Goal: Transaction & Acquisition: Book appointment/travel/reservation

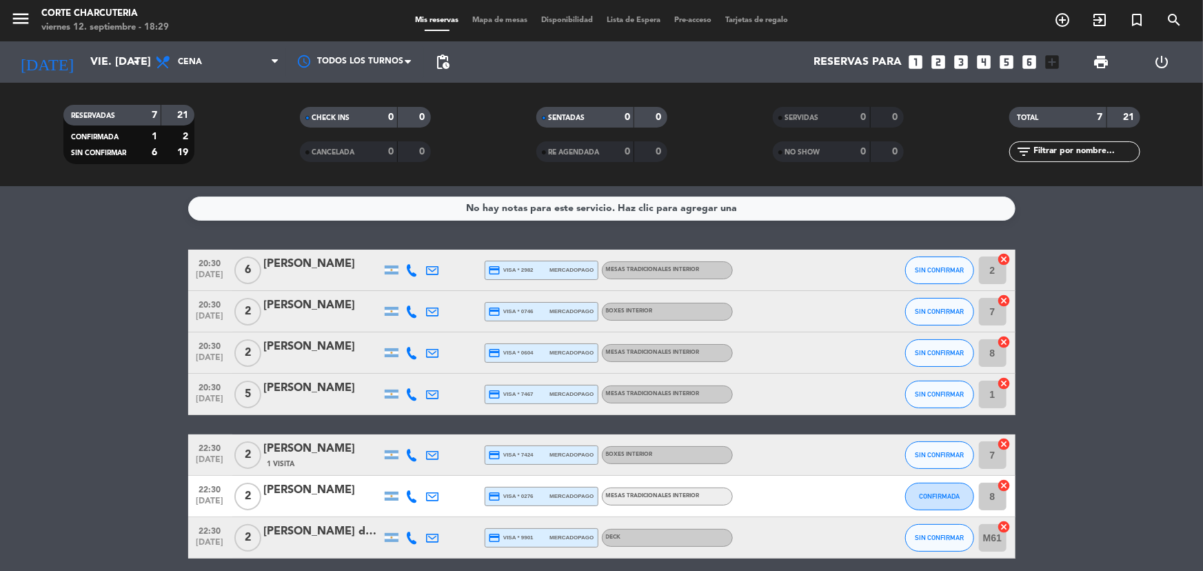
click at [939, 58] on icon "looks_two" at bounding box center [939, 62] width 18 height 18
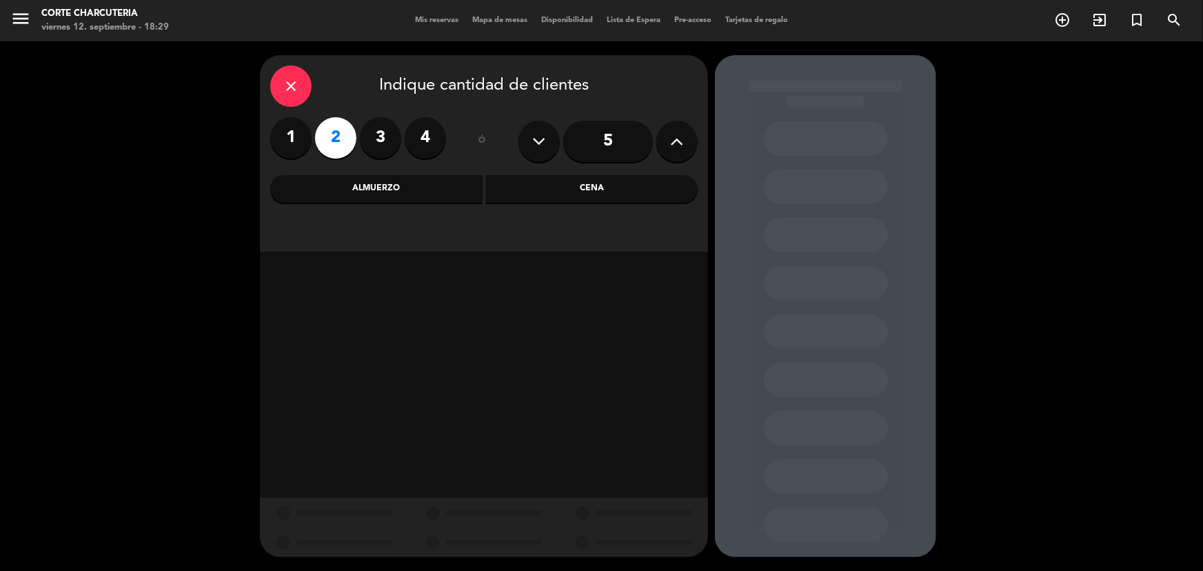
click at [566, 188] on div "Cena" at bounding box center [592, 189] width 212 height 28
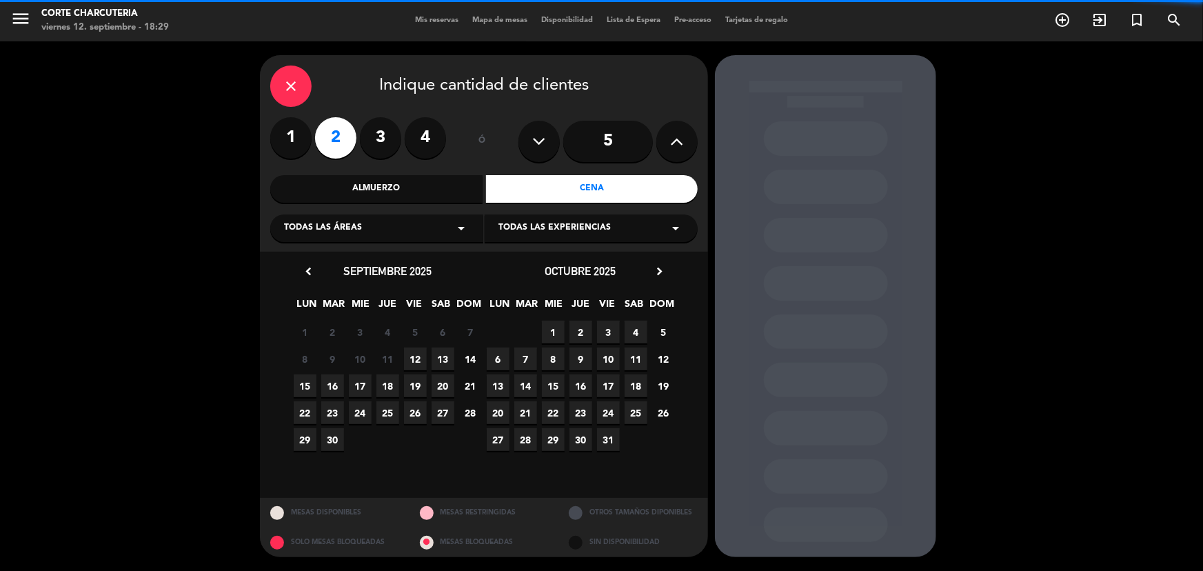
click at [434, 225] on div "Todas las áreas arrow_drop_down" at bounding box center [376, 228] width 213 height 28
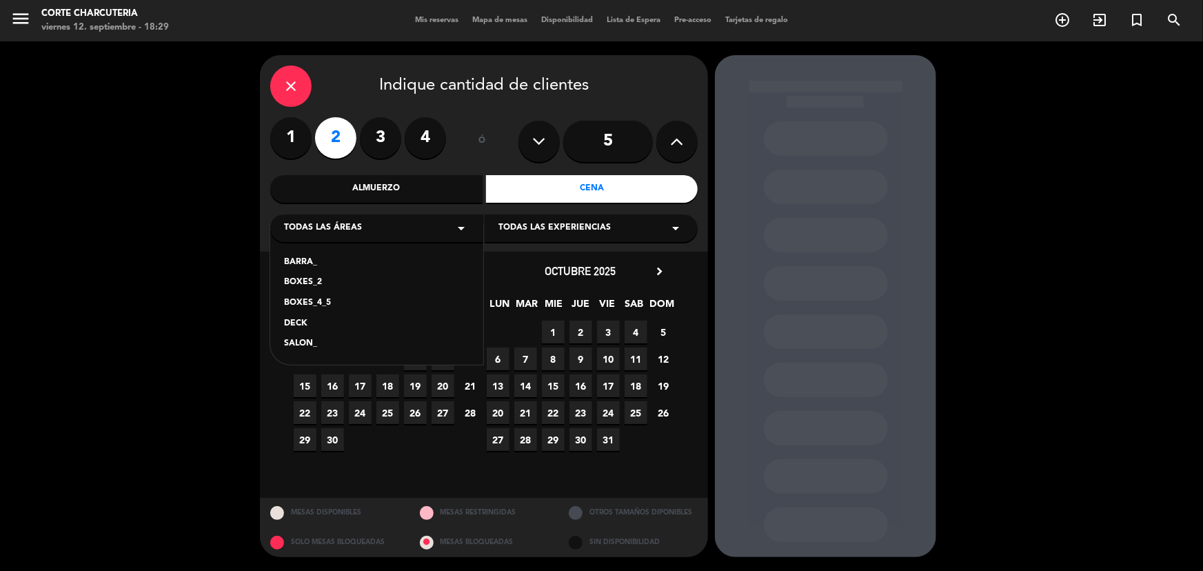
click at [306, 323] on div "DECK" at bounding box center [377, 324] width 186 height 14
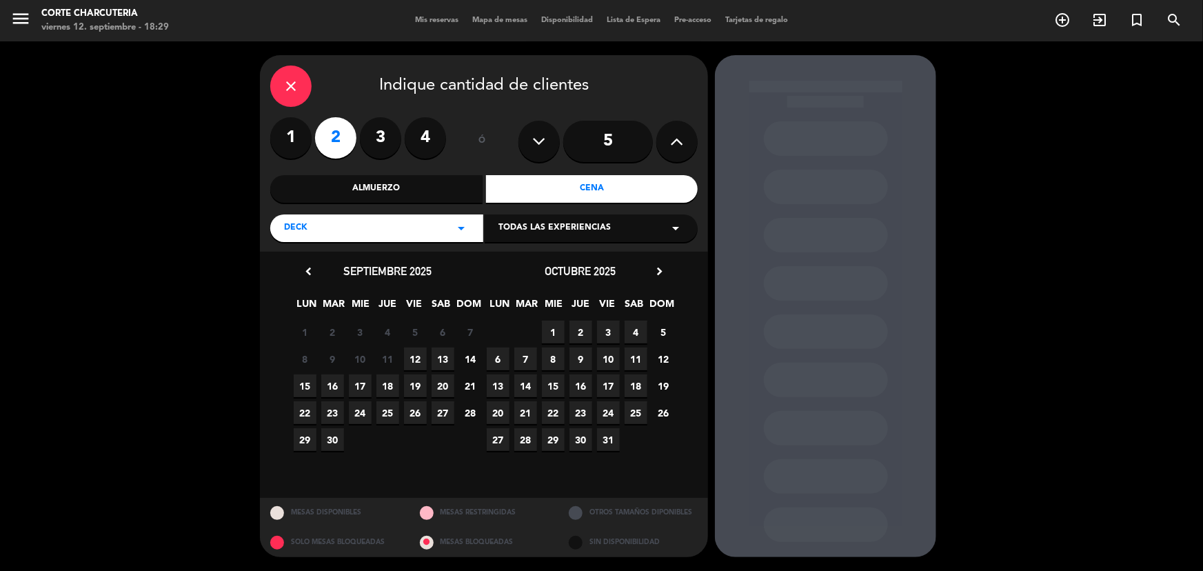
click at [414, 366] on span "12" at bounding box center [415, 359] width 23 height 23
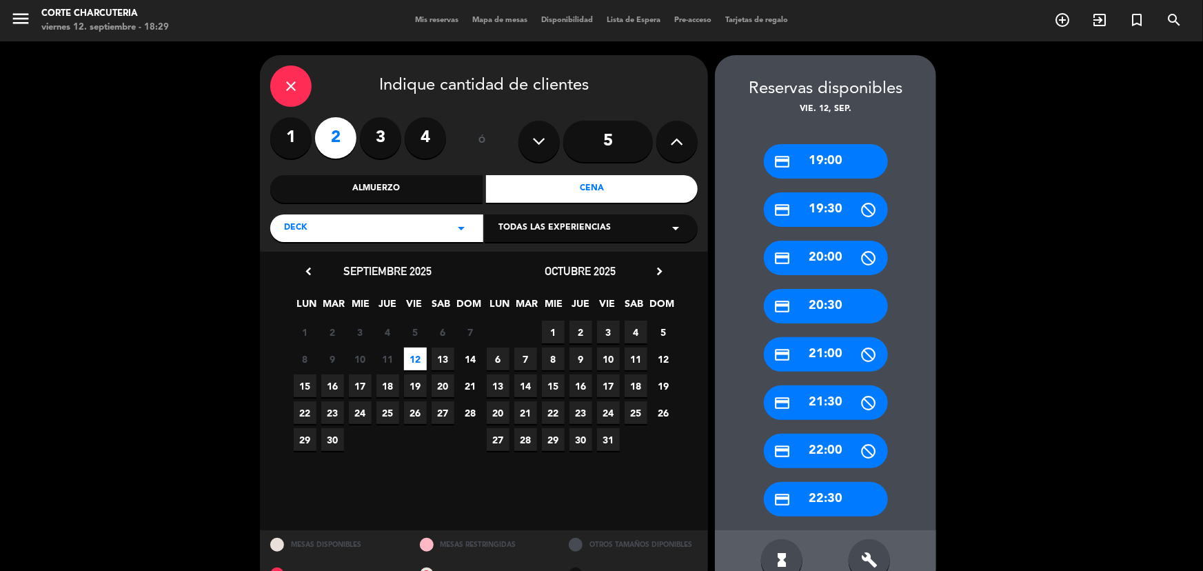
click at [845, 299] on div "credit_card 20:30" at bounding box center [826, 306] width 124 height 34
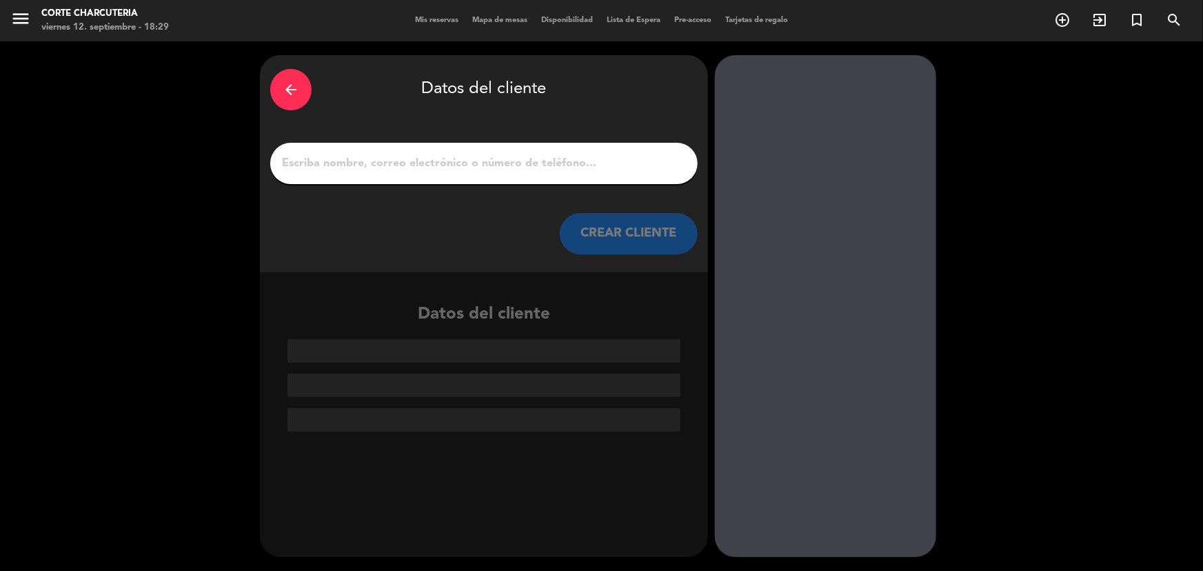
click at [529, 159] on input "1" at bounding box center [484, 163] width 407 height 19
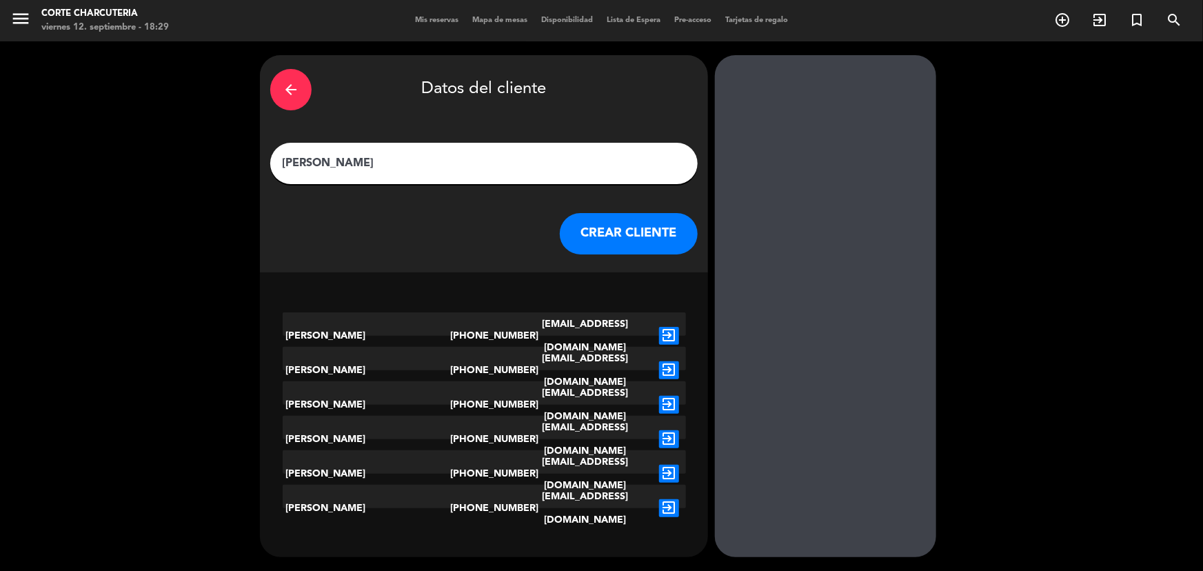
type input "[PERSON_NAME]"
click at [669, 243] on button "CREAR CLIENTE" at bounding box center [629, 233] width 138 height 41
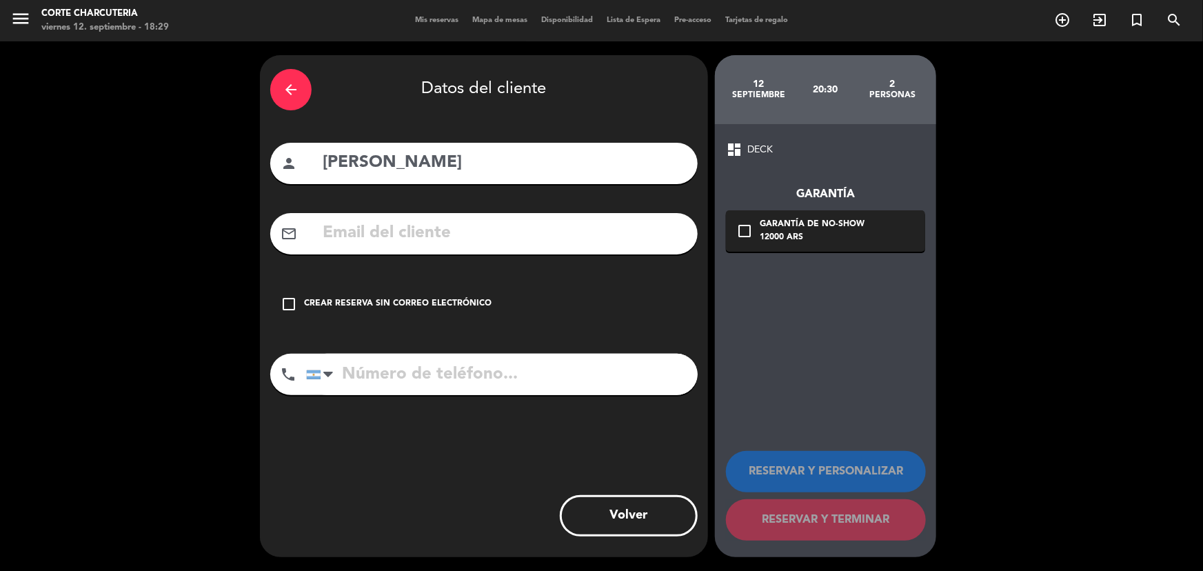
click at [533, 230] on input "text" at bounding box center [504, 233] width 366 height 28
drag, startPoint x: 533, startPoint y: 230, endPoint x: 624, endPoint y: 247, distance: 92.7
click at [536, 230] on input "text" at bounding box center [504, 233] width 366 height 28
drag, startPoint x: 794, startPoint y: 228, endPoint x: 586, endPoint y: 229, distance: 208.3
click at [788, 228] on div "Garantía de no-show" at bounding box center [812, 225] width 105 height 14
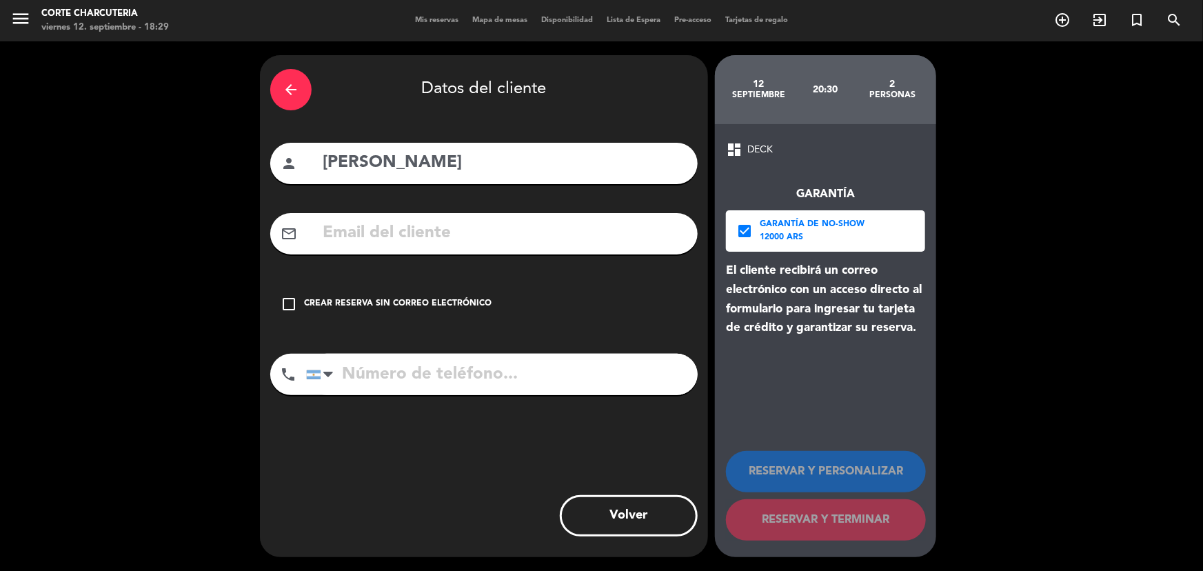
click at [526, 234] on input "text" at bounding box center [504, 233] width 366 height 28
click at [523, 228] on input "text" at bounding box center [504, 233] width 366 height 28
click at [483, 239] on input "text" at bounding box center [504, 233] width 366 height 28
click at [483, 238] on input "text" at bounding box center [504, 233] width 366 height 28
click at [485, 229] on input "text" at bounding box center [504, 233] width 366 height 28
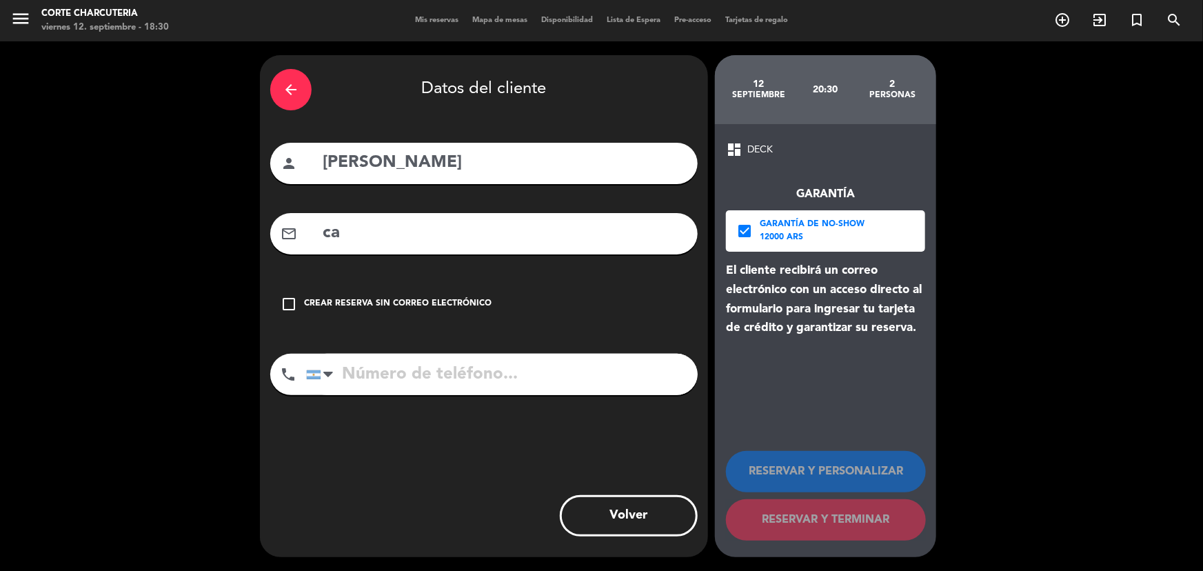
type input "c"
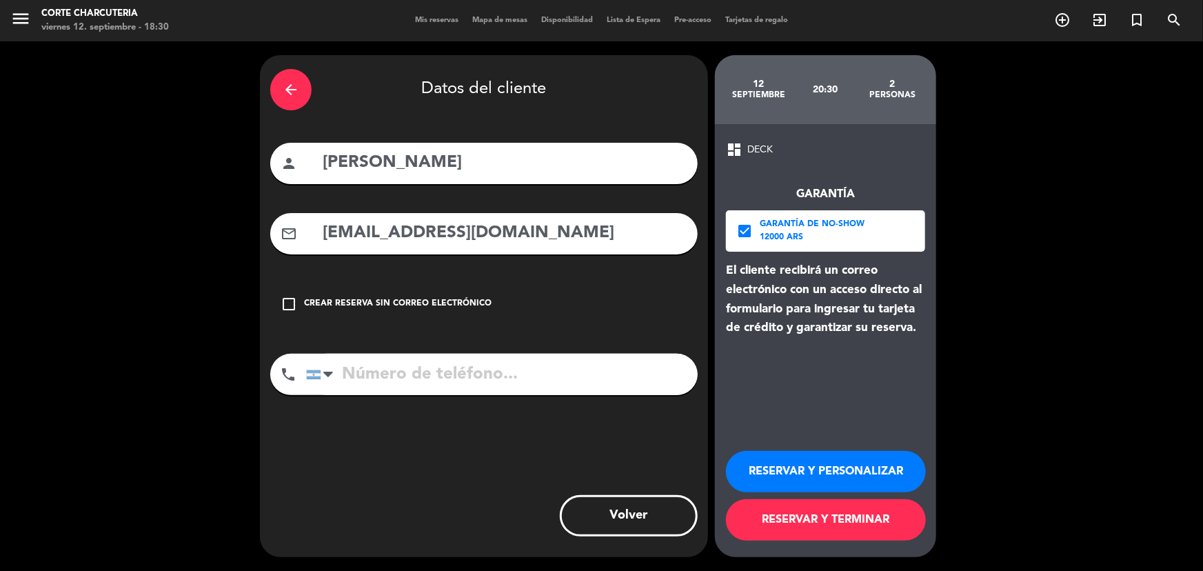
type input "[EMAIL_ADDRESS][DOMAIN_NAME]"
click at [848, 519] on button "RESERVAR Y TERMINAR" at bounding box center [826, 519] width 200 height 41
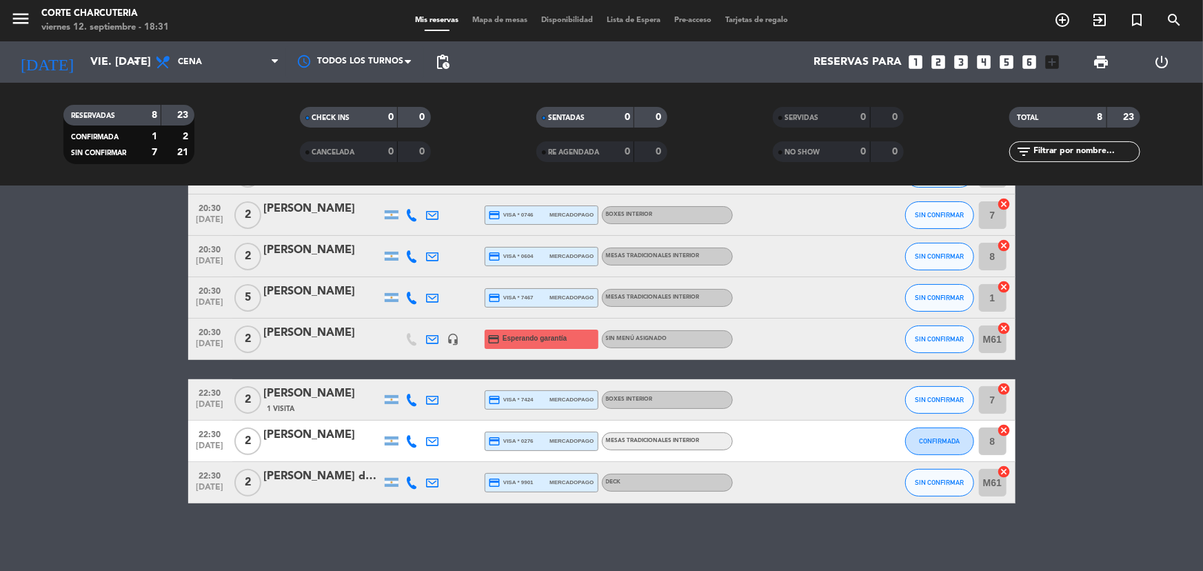
scroll to position [97, 0]
